Goal: Find specific page/section: Find specific page/section

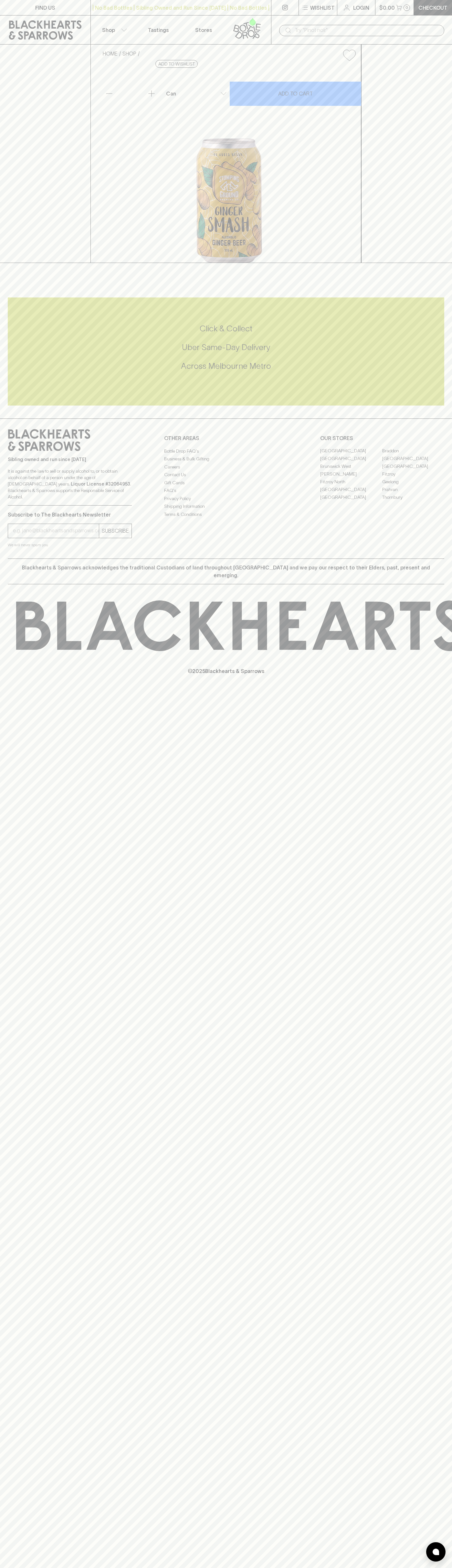
click at [33, 12] on link "FIND US" at bounding box center [45, 7] width 90 height 15
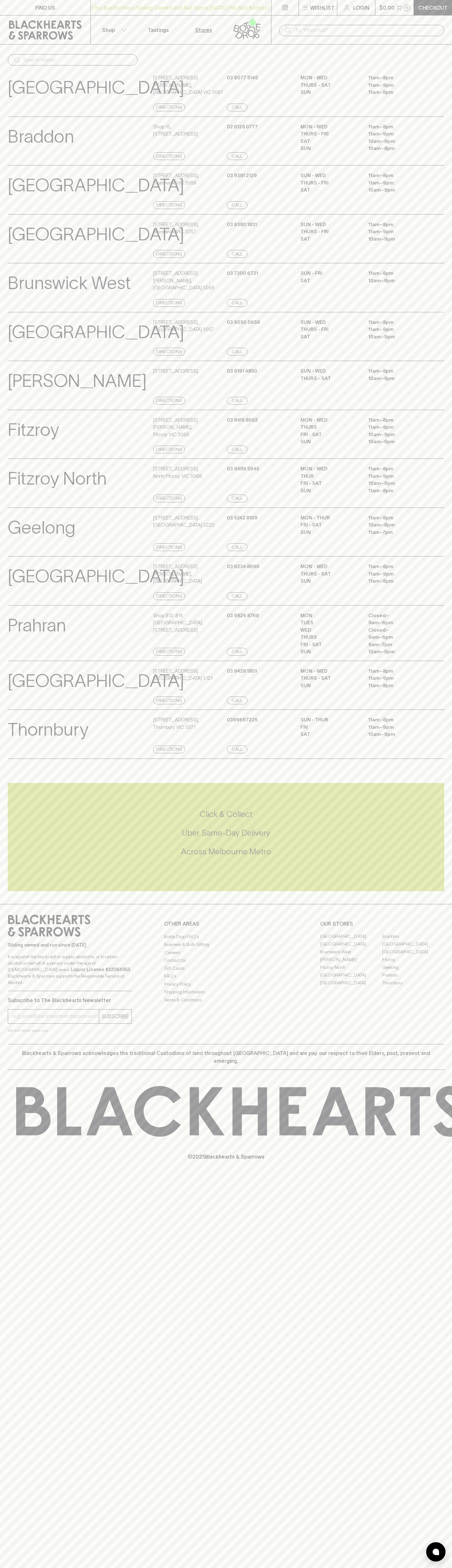
click at [448, 1567] on html "FIND US | No Bad Bottles | Sibling Owned and Run Since 2006 | No Bad Bottles | …" at bounding box center [226, 784] width 452 height 1568
click at [10, 394] on p "[PERSON_NAME]" at bounding box center [77, 381] width 139 height 27
